Goal: Information Seeking & Learning: Learn about a topic

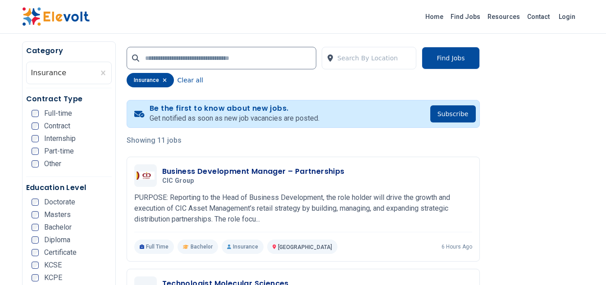
scroll to position [180, 0]
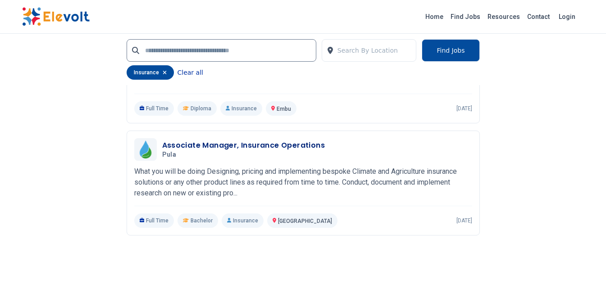
click at [183, 71] on button "Clear all" at bounding box center [191, 72] width 26 height 14
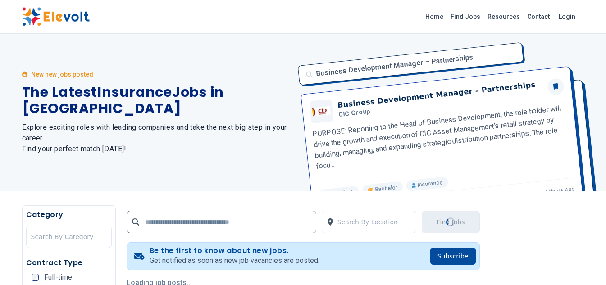
scroll to position [0, 0]
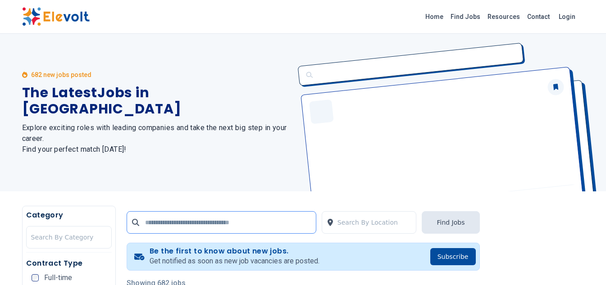
click at [210, 224] on input "text" at bounding box center [222, 222] width 190 height 23
click at [189, 223] on input "text" at bounding box center [222, 222] width 190 height 23
type input "*********"
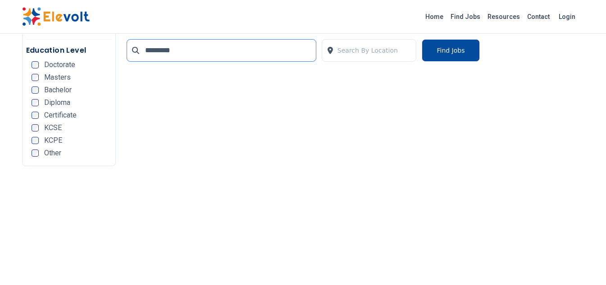
scroll to position [60, 0]
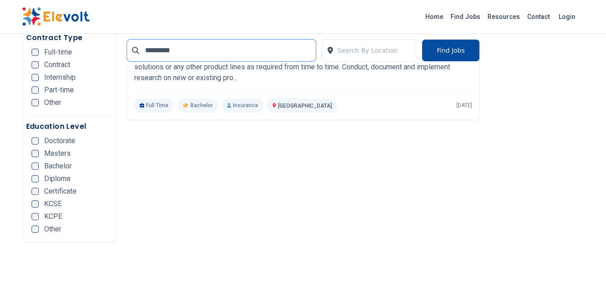
scroll to position [186, 0]
